Goal: Entertainment & Leisure: Consume media (video, audio)

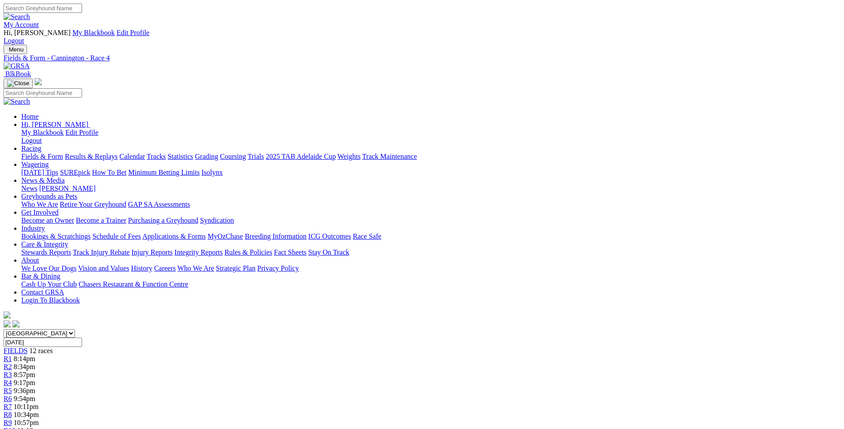
click at [35, 363] on span "8:34pm" at bounding box center [25, 367] width 22 height 8
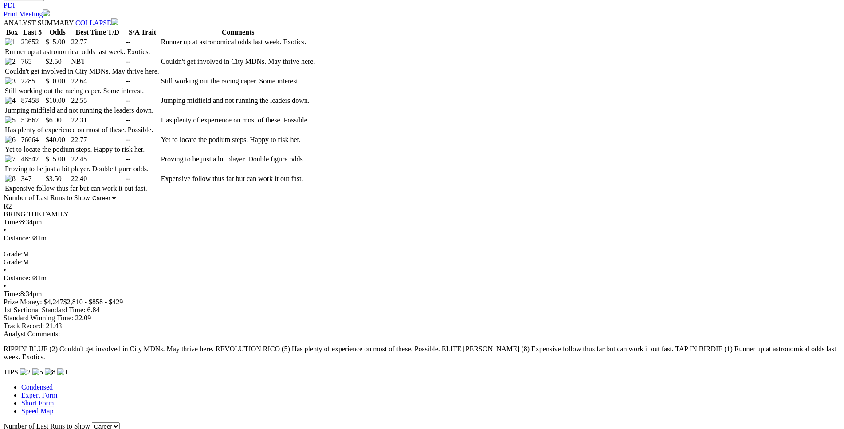
scroll to position [497, 0]
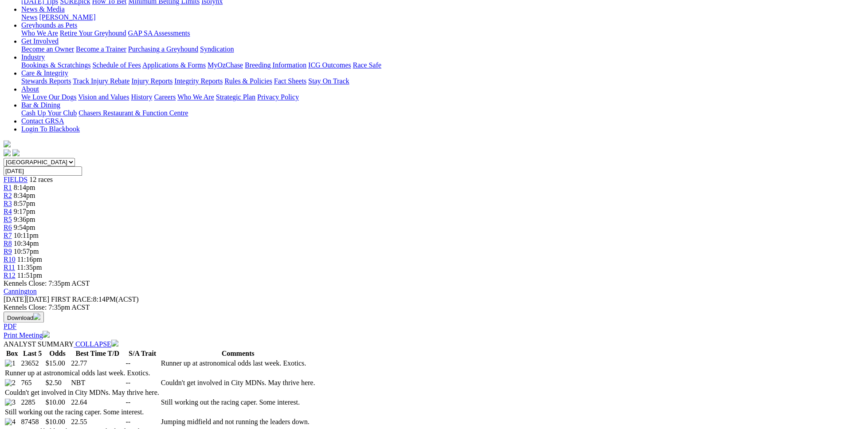
scroll to position [0, 0]
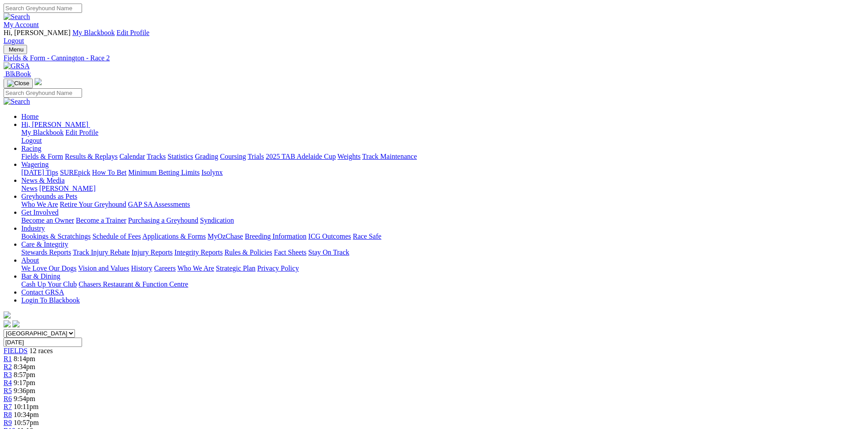
click at [82, 338] on input "[DATE]" at bounding box center [43, 342] width 79 height 9
type input "Yesterday, 29 Sep 2025"
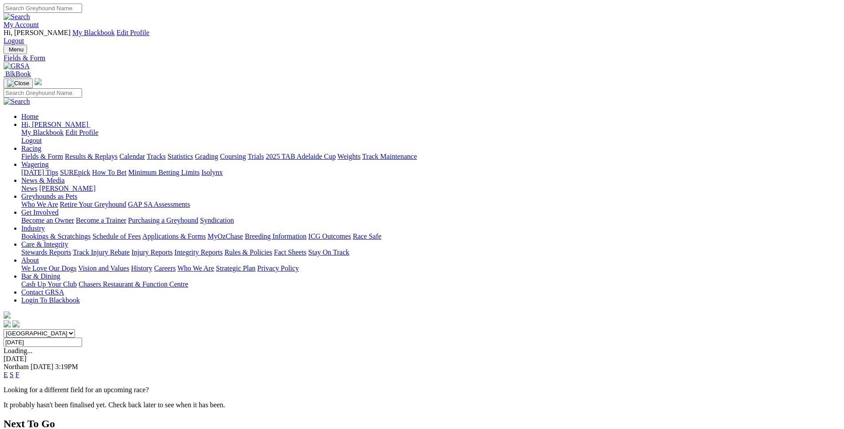
click at [8, 371] on link "E" at bounding box center [6, 375] width 4 height 8
